Goal: Information Seeking & Learning: Find specific fact

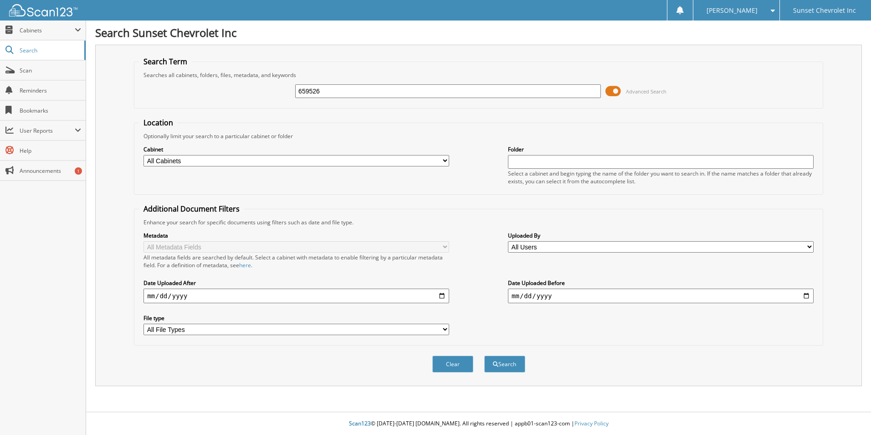
type input "659526"
click at [484, 355] on button "Search" at bounding box center [504, 363] width 41 height 17
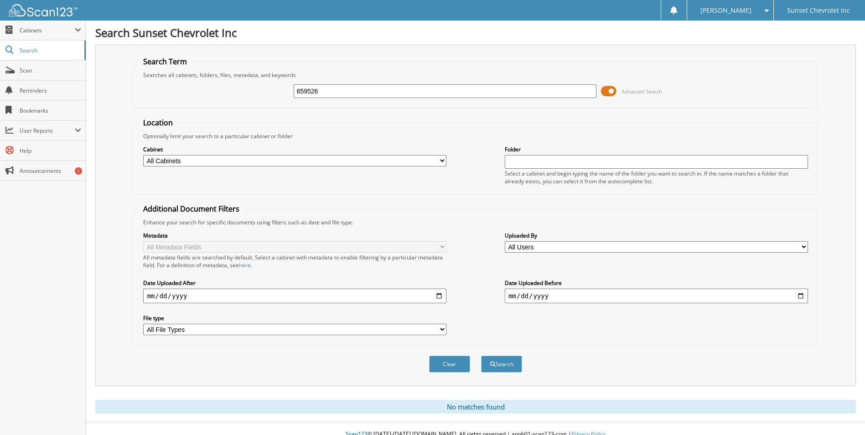
scroll to position [11, 0]
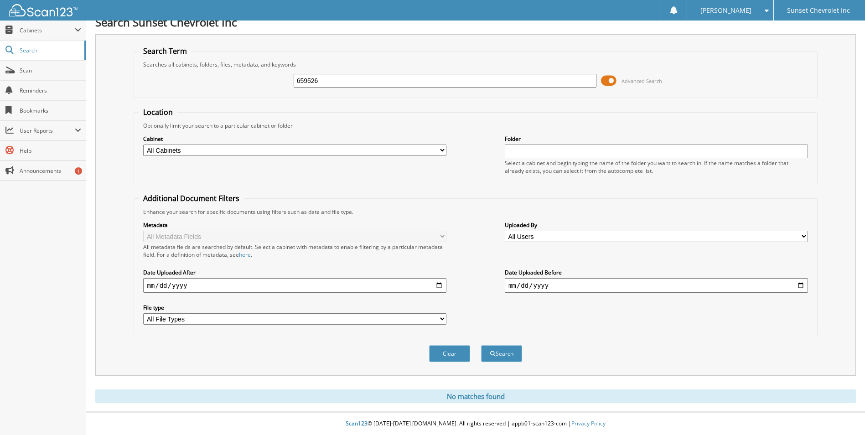
drag, startPoint x: 329, startPoint y: 80, endPoint x: 288, endPoint y: 76, distance: 40.8
click at [288, 76] on div "659526 Advanced Search" at bounding box center [475, 80] width 673 height 25
type input "659515"
click at [481, 345] on button "Search" at bounding box center [501, 353] width 41 height 17
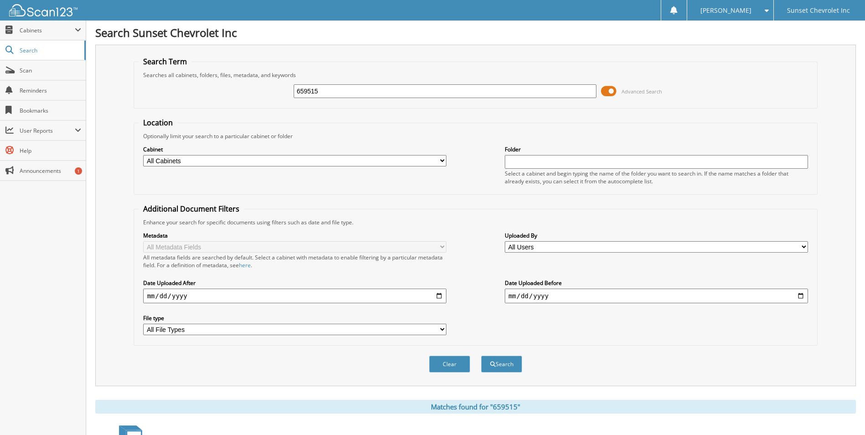
drag, startPoint x: 331, startPoint y: 93, endPoint x: 277, endPoint y: 93, distance: 54.7
click at [277, 93] on div "659515 Advanced Search" at bounding box center [475, 91] width 673 height 25
type input "659537"
click at [481, 355] on button "Search" at bounding box center [501, 363] width 41 height 17
click at [362, 127] on fieldset "Location Optionally limit your search to a particular cabinet or folder Cabinet…" at bounding box center [475, 156] width 683 height 77
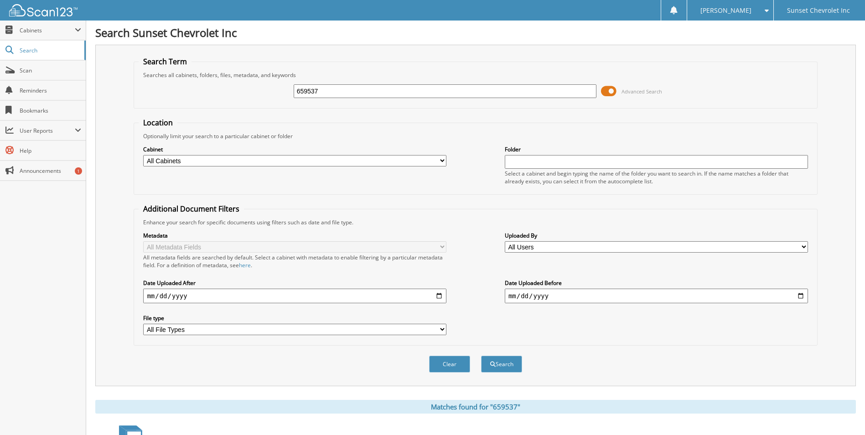
click at [343, 111] on form "Search Term Searches all cabinets, folders, files, metadata, and keywords 65953…" at bounding box center [475, 220] width 683 height 326
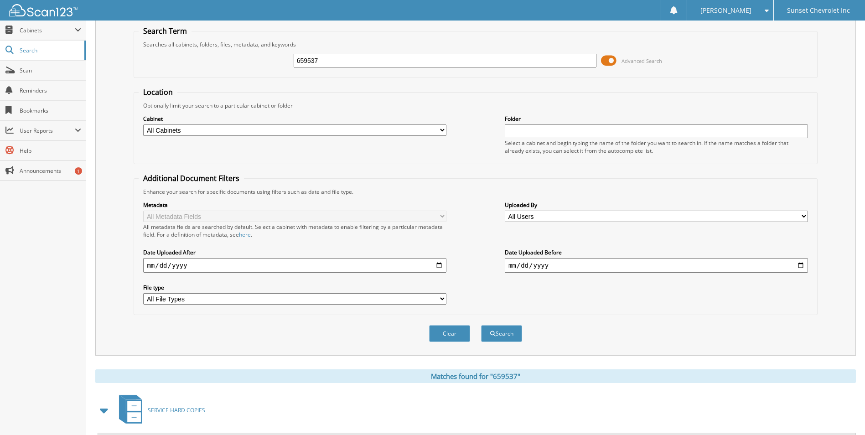
scroll to position [12, 0]
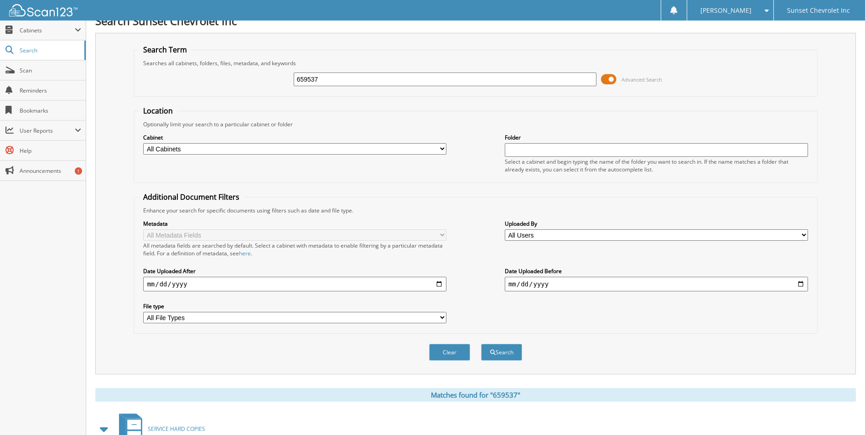
drag, startPoint x: 329, startPoint y: 81, endPoint x: 287, endPoint y: 80, distance: 41.9
click at [287, 80] on div "659537 Advanced Search" at bounding box center [475, 79] width 673 height 25
type input "659502"
click at [481, 344] on button "Search" at bounding box center [501, 352] width 41 height 17
